Goal: Task Accomplishment & Management: Complete application form

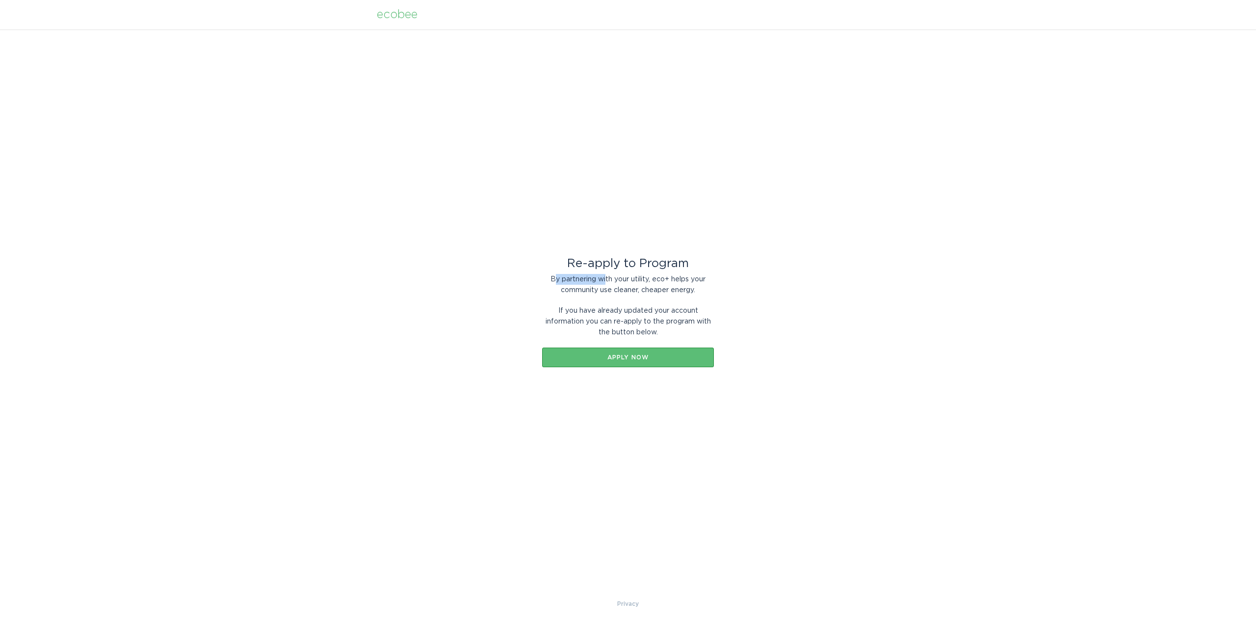
drag, startPoint x: 552, startPoint y: 275, endPoint x: 630, endPoint y: 285, distance: 78.1
click at [610, 283] on div "By partnering with your utility, eco+ helps your community use cleaner, cheaper…" at bounding box center [628, 285] width 172 height 22
drag, startPoint x: 669, startPoint y: 286, endPoint x: 658, endPoint y: 304, distance: 21.3
click at [662, 295] on div "Re-apply to Program By partnering with your utility, eco+ helps your community …" at bounding box center [628, 312] width 172 height 109
click at [657, 305] on div "Re-apply to Program By partnering with your utility, eco+ helps your community …" at bounding box center [628, 312] width 172 height 109
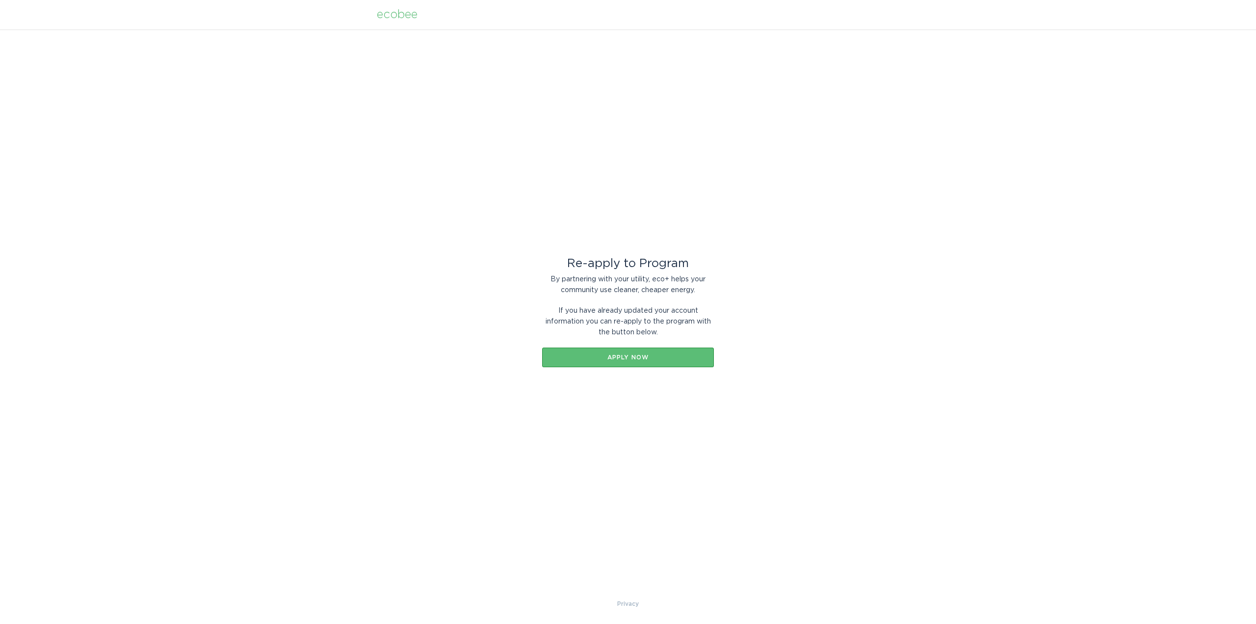
click at [688, 315] on div "If you have already updated your account information you can re-apply to the pr…" at bounding box center [628, 321] width 172 height 32
click at [629, 359] on div "Apply now" at bounding box center [628, 357] width 162 height 6
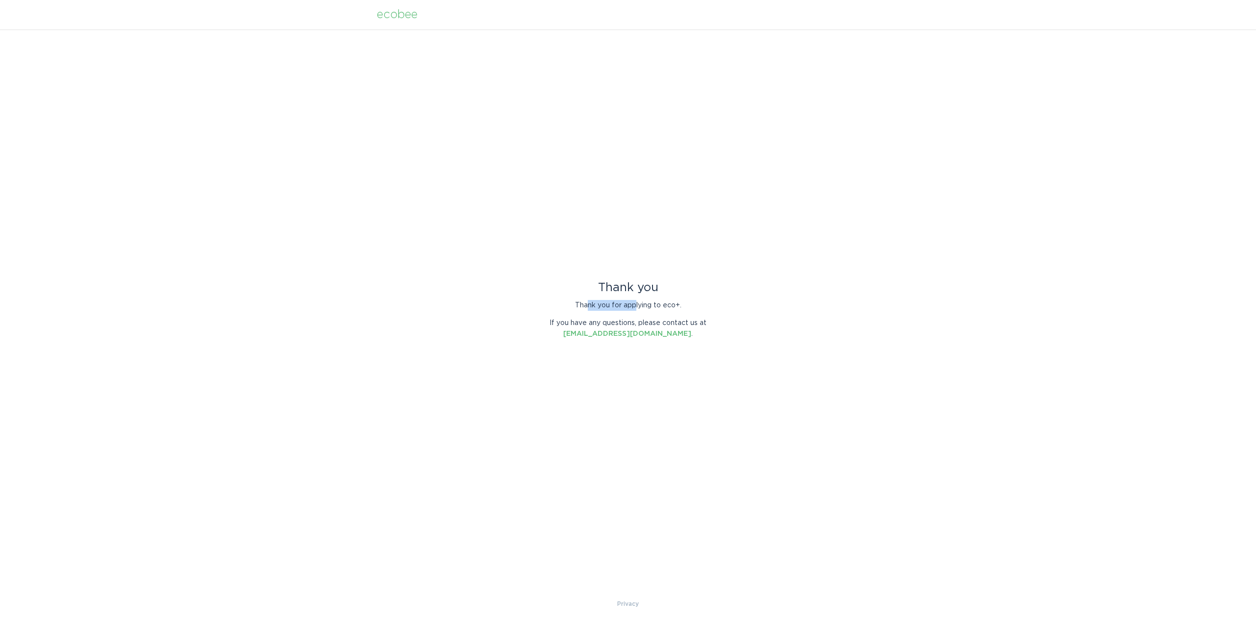
drag, startPoint x: 586, startPoint y: 303, endPoint x: 677, endPoint y: 309, distance: 90.5
click at [648, 308] on p "Thank you for applying to eco+." at bounding box center [628, 305] width 172 height 11
drag, startPoint x: 677, startPoint y: 309, endPoint x: 732, endPoint y: 312, distance: 55.0
click at [732, 312] on div "Thank you Thank you for applying to eco+. If you have any questions, please con…" at bounding box center [628, 313] width 1256 height 569
click at [764, 313] on div "Thank you Thank you for applying to eco+. If you have any questions, please con…" at bounding box center [628, 313] width 1256 height 569
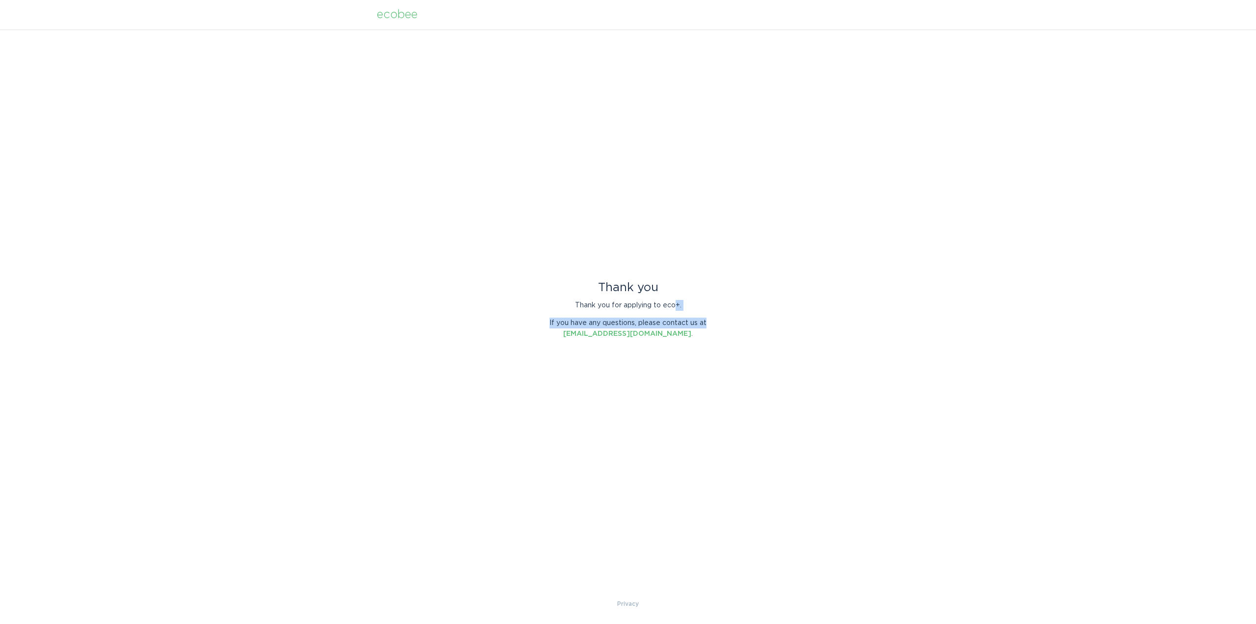
click at [764, 313] on div "Thank you Thank you for applying to eco+. If you have any questions, please con…" at bounding box center [628, 313] width 1256 height 569
